Goal: Information Seeking & Learning: Learn about a topic

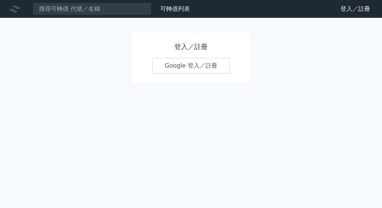
click at [201, 70] on link "Google 登入／註冊" at bounding box center [190, 66] width 77 height 16
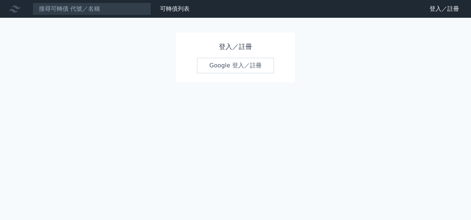
click at [245, 72] on link "Google 登入／註冊" at bounding box center [235, 66] width 77 height 16
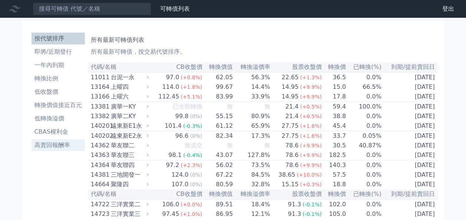
click at [65, 144] on li "高賣回報酬率" at bounding box center [58, 145] width 53 height 9
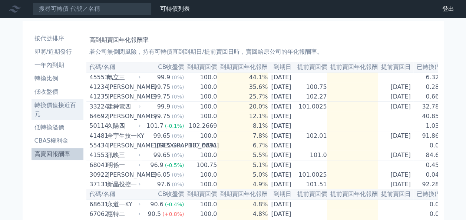
click at [67, 109] on li "轉換價值接近百元" at bounding box center [58, 110] width 52 height 18
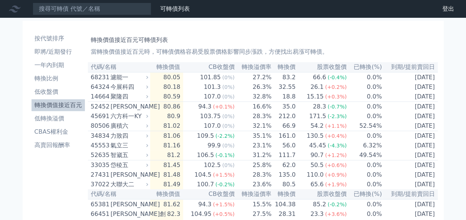
click at [70, 105] on li "轉換價值接近百元" at bounding box center [58, 105] width 53 height 9
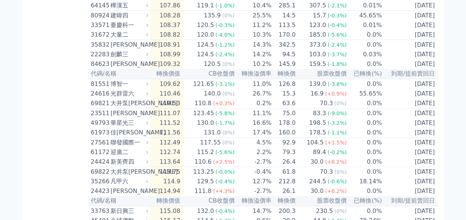
scroll to position [1564, 0]
